Goal: Find contact information: Find contact information

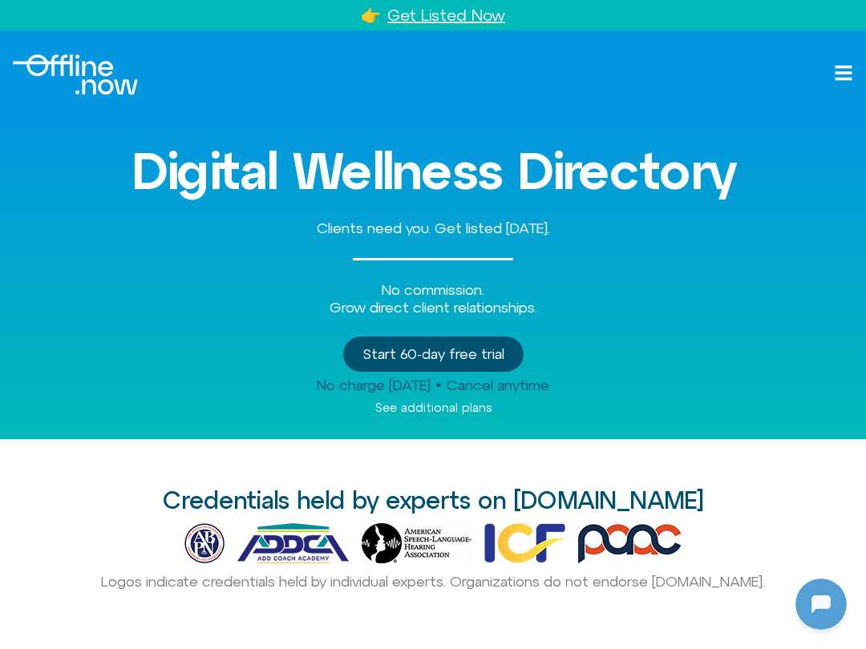
click at [693, 495] on h2 "Credentials held by experts on [DOMAIN_NAME]​" at bounding box center [432, 500] width 821 height 26
click at [772, 371] on div "Digital Wellness Directory Clients need you. Get listed [DATE]. No commission. …" at bounding box center [432, 279] width 821 height 321
click at [778, 432] on div "Digital Wellness Directory Clients need you. Get listed [DATE]. No commission. …" at bounding box center [432, 279] width 821 height 321
click at [774, 433] on div "Digital Wellness Directory Clients need you. Get listed [DATE]. No commission. …" at bounding box center [432, 279] width 821 height 321
click at [70, 289] on div "No commission. Grow direct client relationships." at bounding box center [432, 298] width 821 height 34
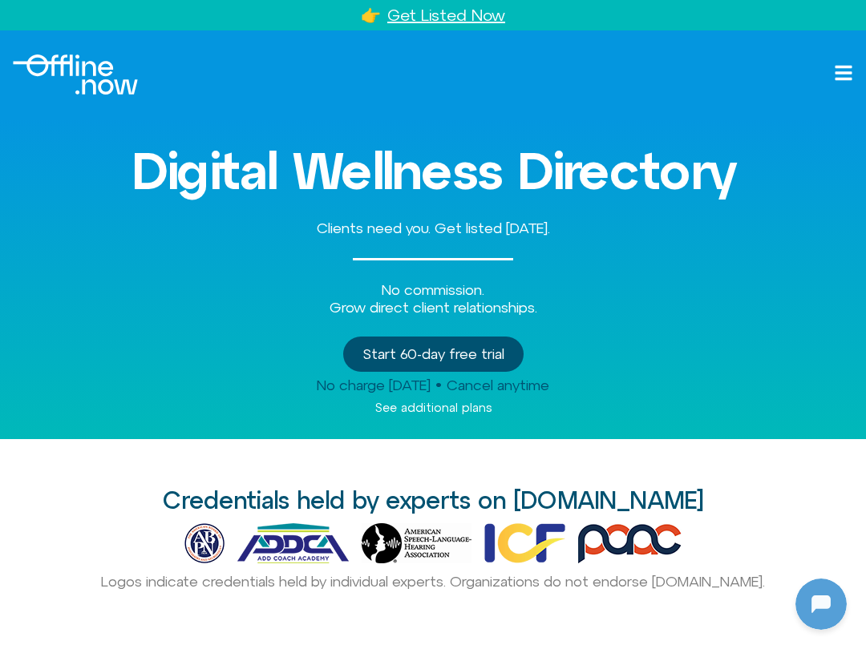
click at [115, 191] on h3 "Digital Wellness Directory" at bounding box center [432, 171] width 821 height 56
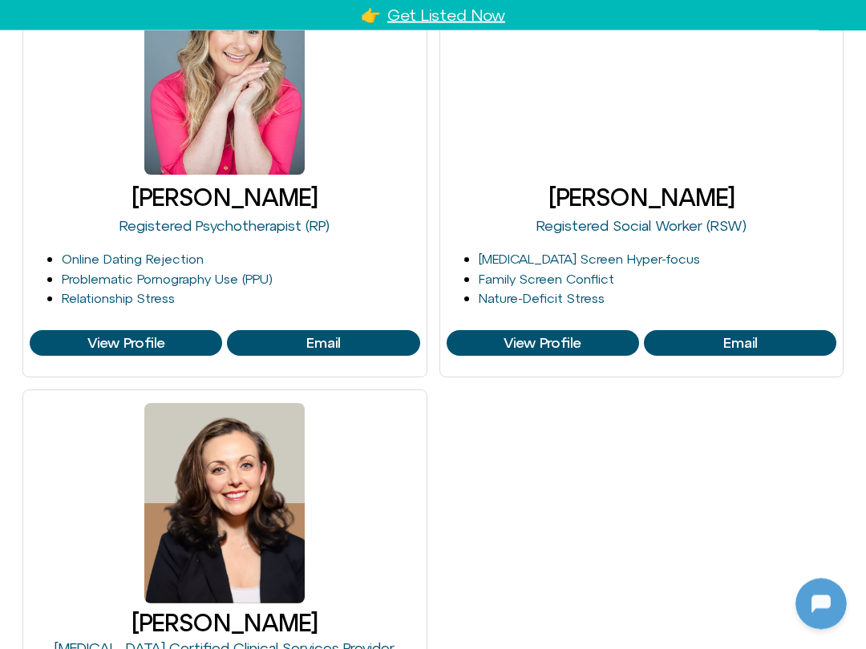
scroll to position [1316, 0]
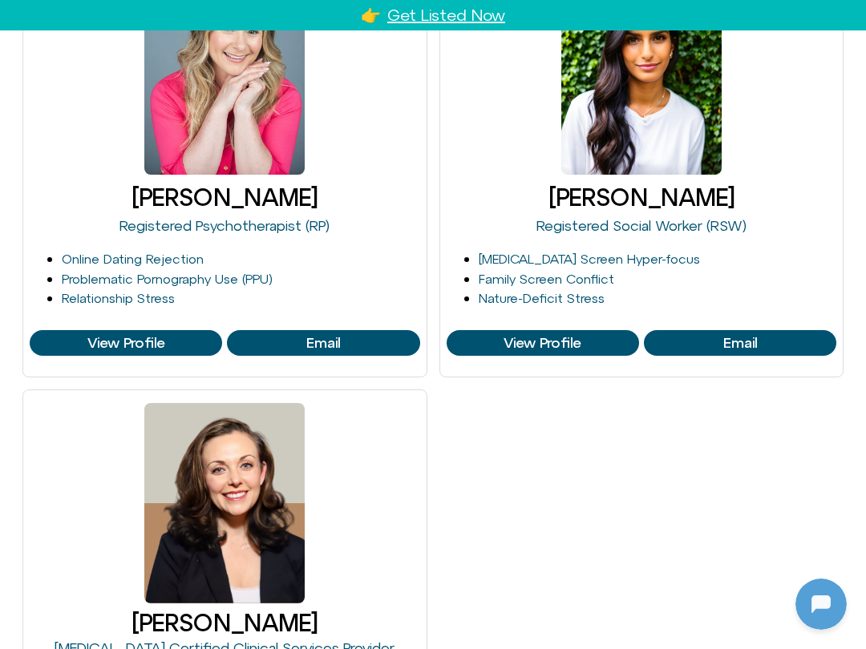
click at [772, 291] on li "Nature-Deficit Stress" at bounding box center [658, 298] width 358 height 15
click at [0, 358] on html "Skip to content 👉 Get Listed Now 👉 Get Listed Now Approach Experts Blog About C…" at bounding box center [433, 339] width 866 height 3311
click at [220, 291] on li "Relationship Stress" at bounding box center [241, 298] width 358 height 15
click at [268, 335] on span "Email" at bounding box center [323, 343] width 183 height 16
click at [606, 426] on div "[PERSON_NAME] Registered Psychotherapist (RP) Online Dating Rejection Problemat…" at bounding box center [432, 383] width 821 height 845
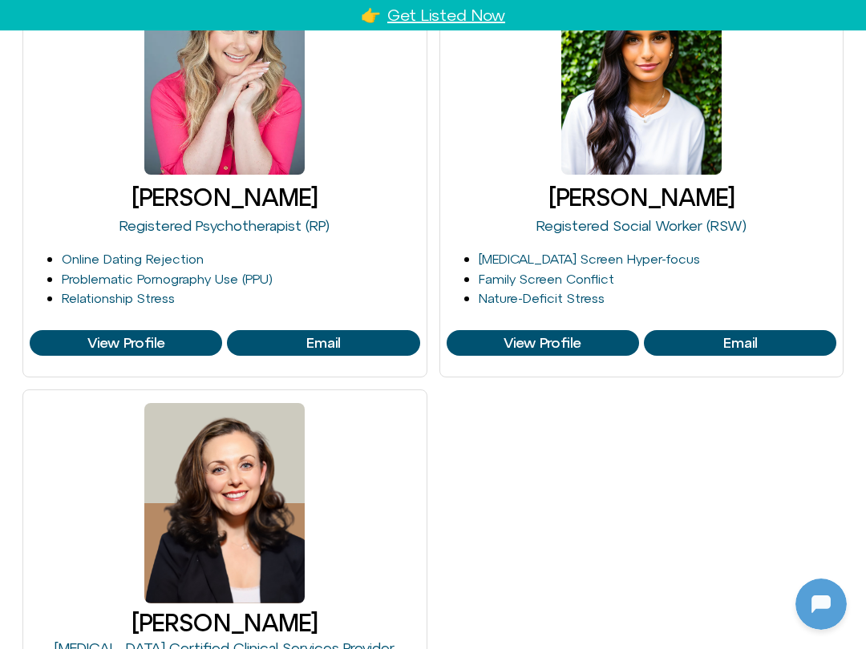
click at [216, 372] on div "[PERSON_NAME] Registered Psychotherapist (RP) Online Dating Rejection Problemat…" at bounding box center [432, 383] width 821 height 845
click at [587, 430] on div "[PERSON_NAME] Registered Psychotherapist (RP) Online Dating Rejection Problemat…" at bounding box center [432, 383] width 821 height 845
click at [605, 291] on li "Nature-Deficit Stress" at bounding box center [658, 298] width 358 height 15
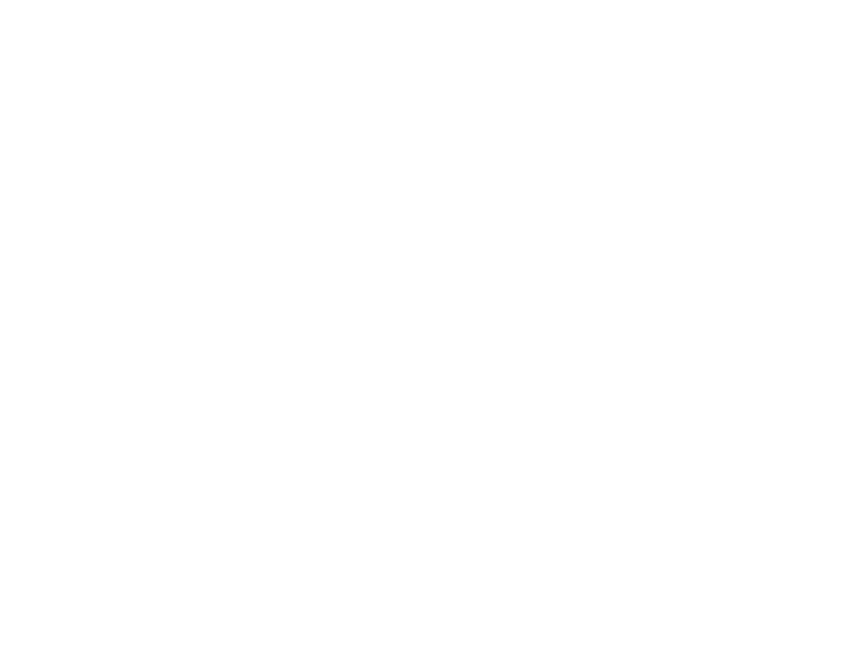
scroll to position [2634, 0]
